Goal: Information Seeking & Learning: Learn about a topic

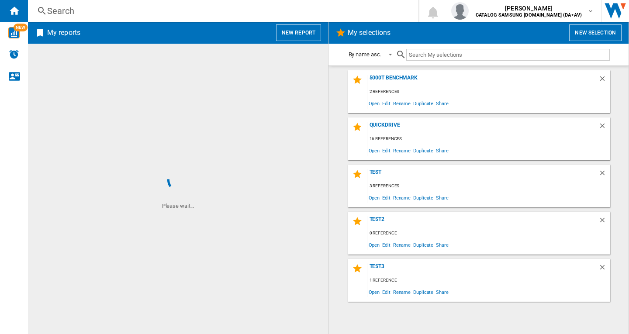
click at [85, 13] on div "Search" at bounding box center [221, 11] width 348 height 12
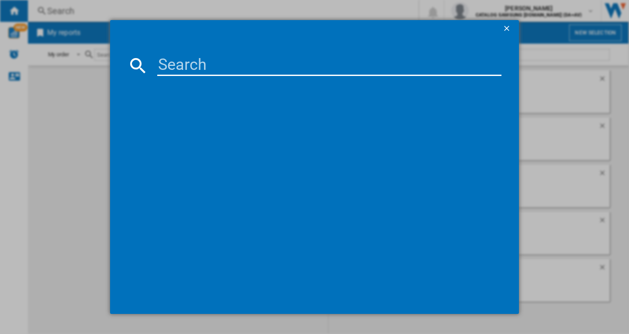
click at [193, 66] on input at bounding box center [329, 65] width 344 height 21
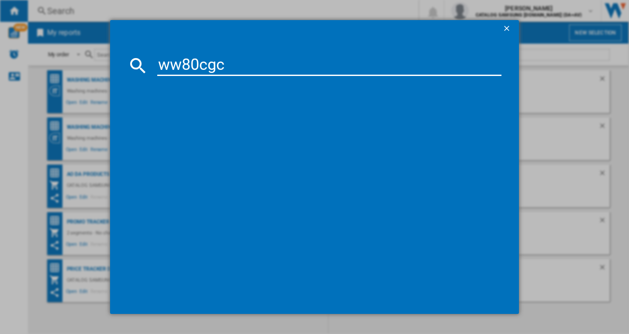
type input "ww80cgc"
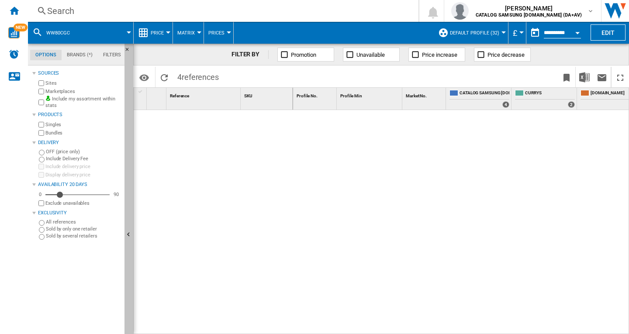
click at [129, 233] on ng-md-icon "Hide" at bounding box center [129, 236] width 10 height 10
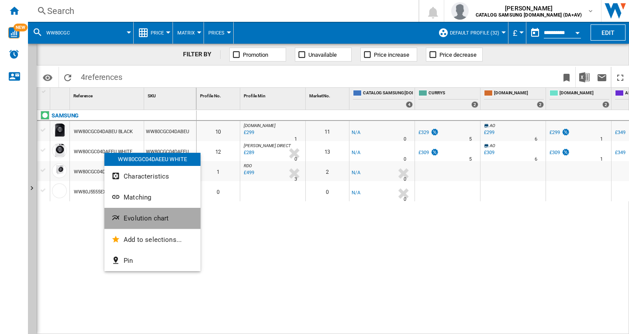
click at [142, 212] on button "Evolution chart" at bounding box center [152, 218] width 96 height 21
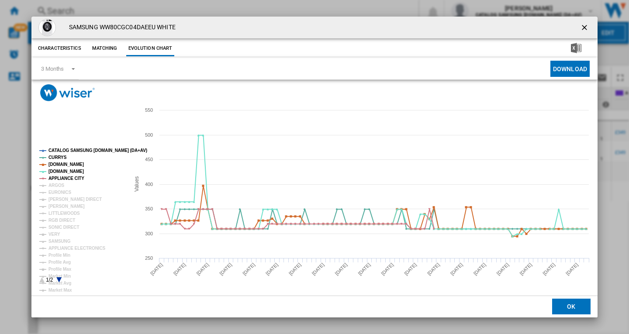
click at [59, 149] on tspan "CATALOG SAMSUNG [DOMAIN_NAME] (DA+AV)" at bounding box center [97, 150] width 99 height 5
click at [55, 185] on tspan "ARGOS" at bounding box center [56, 185] width 16 height 5
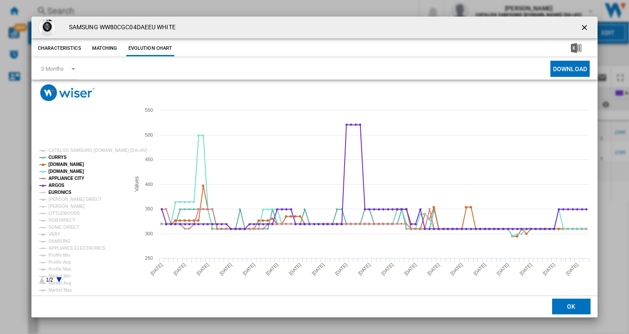
click at [57, 191] on tspan "EURONICS" at bounding box center [59, 192] width 23 height 5
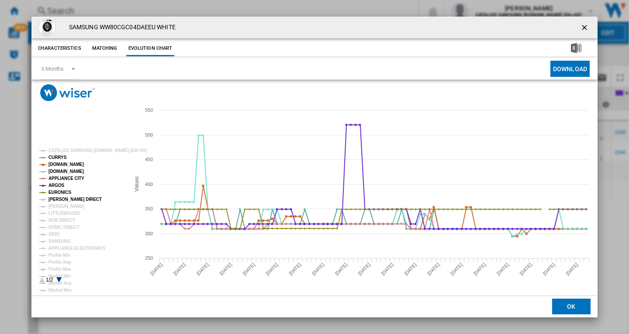
click at [59, 198] on tspan "[PERSON_NAME] DIRECT" at bounding box center [74, 199] width 53 height 5
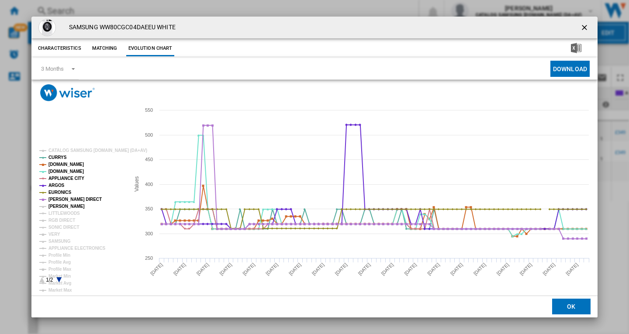
click at [56, 205] on tspan "[PERSON_NAME]" at bounding box center [66, 206] width 36 height 5
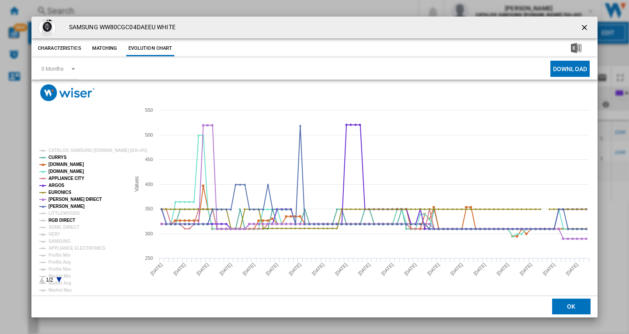
click at [55, 221] on tspan "RGB DIRECT" at bounding box center [61, 220] width 27 height 5
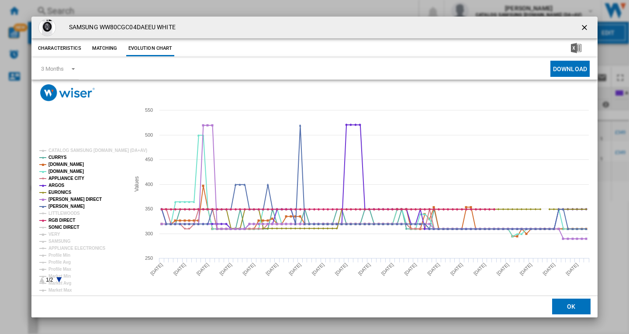
click at [53, 228] on tspan "SONIC DIRECT" at bounding box center [63, 227] width 31 height 5
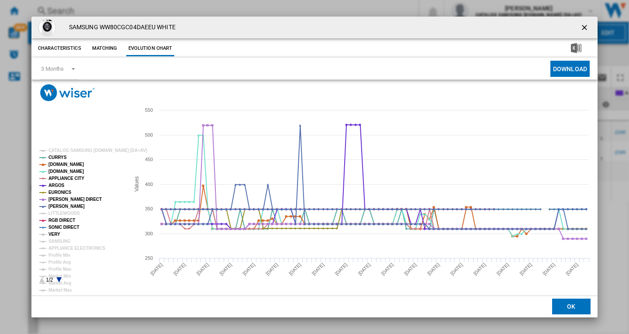
click at [53, 233] on tspan "VERY" at bounding box center [54, 234] width 12 height 5
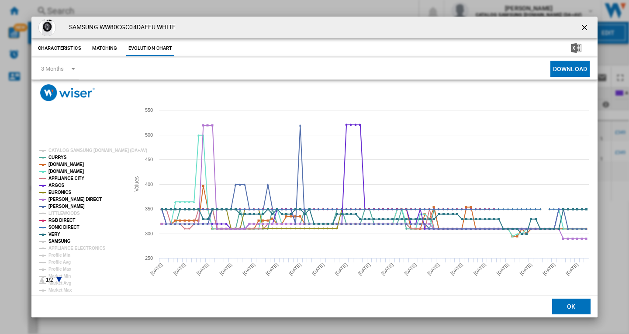
click at [54, 241] on tspan "SAMSUNG" at bounding box center [59, 241] width 22 height 5
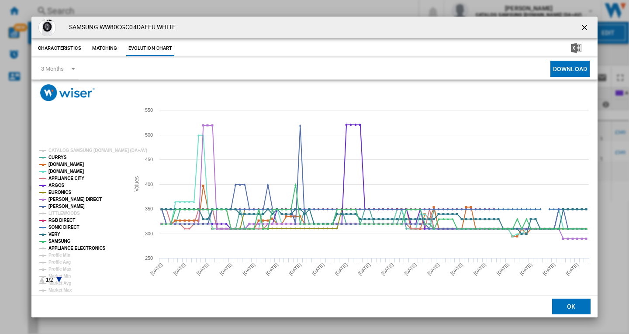
click at [56, 246] on tspan "APPLIANCE ELECTRONICS" at bounding box center [76, 248] width 57 height 5
click at [583, 30] on ng-md-icon "getI18NText('BUTTONS.CLOSE_DIALOG')" at bounding box center [585, 28] width 10 height 10
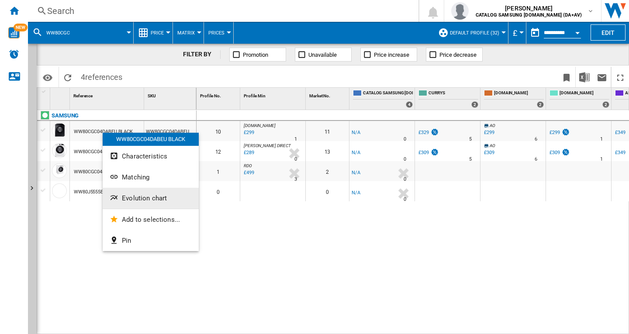
click at [134, 201] on span "Evolution chart" at bounding box center [144, 198] width 45 height 8
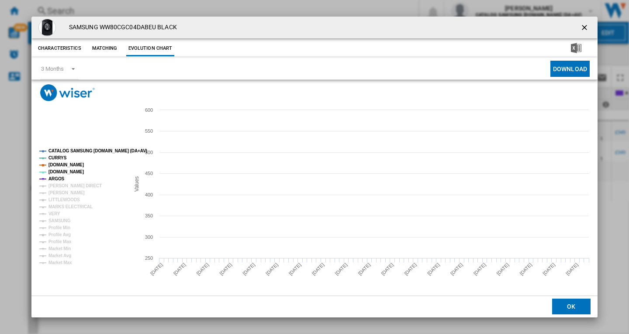
click at [71, 148] on tspan "CATALOG SAMSUNG [DOMAIN_NAME] (DA+AV)" at bounding box center [97, 150] width 99 height 5
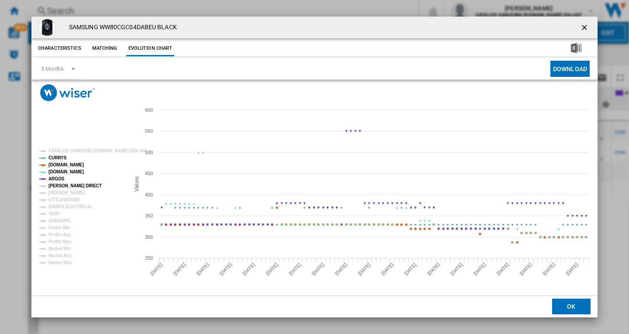
click at [57, 188] on tspan "[PERSON_NAME] DIRECT" at bounding box center [74, 185] width 53 height 5
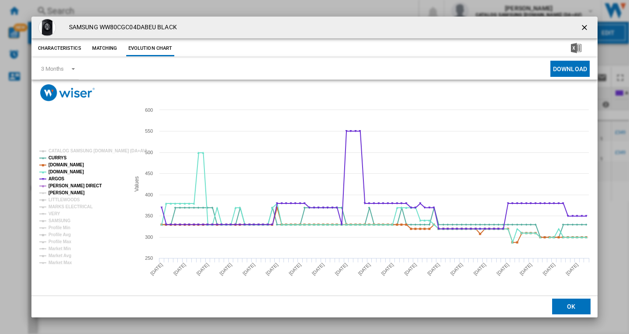
click at [57, 192] on tspan "[PERSON_NAME]" at bounding box center [66, 192] width 36 height 5
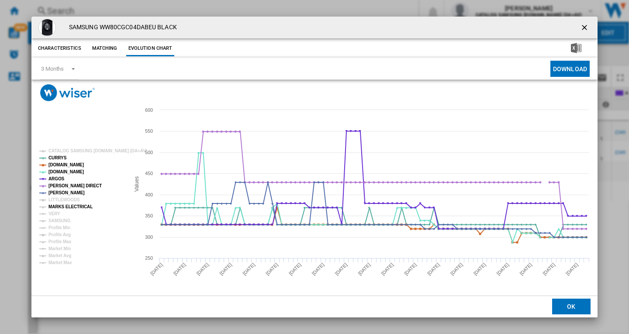
click at [58, 206] on tspan "MARKS ELECTRICAL" at bounding box center [70, 206] width 44 height 5
click at [51, 218] on tspan "SAMSUNG" at bounding box center [59, 220] width 22 height 5
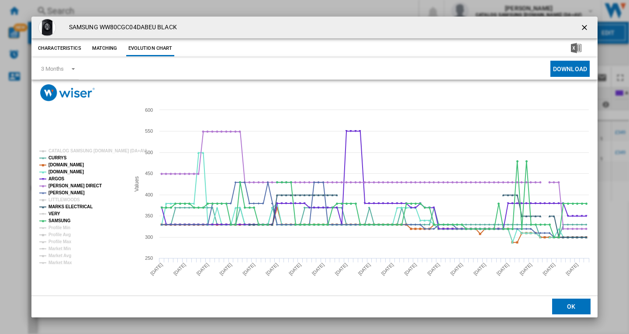
click at [55, 211] on tspan "VERY" at bounding box center [54, 213] width 12 height 5
